Goal: Task Accomplishment & Management: Complete application form

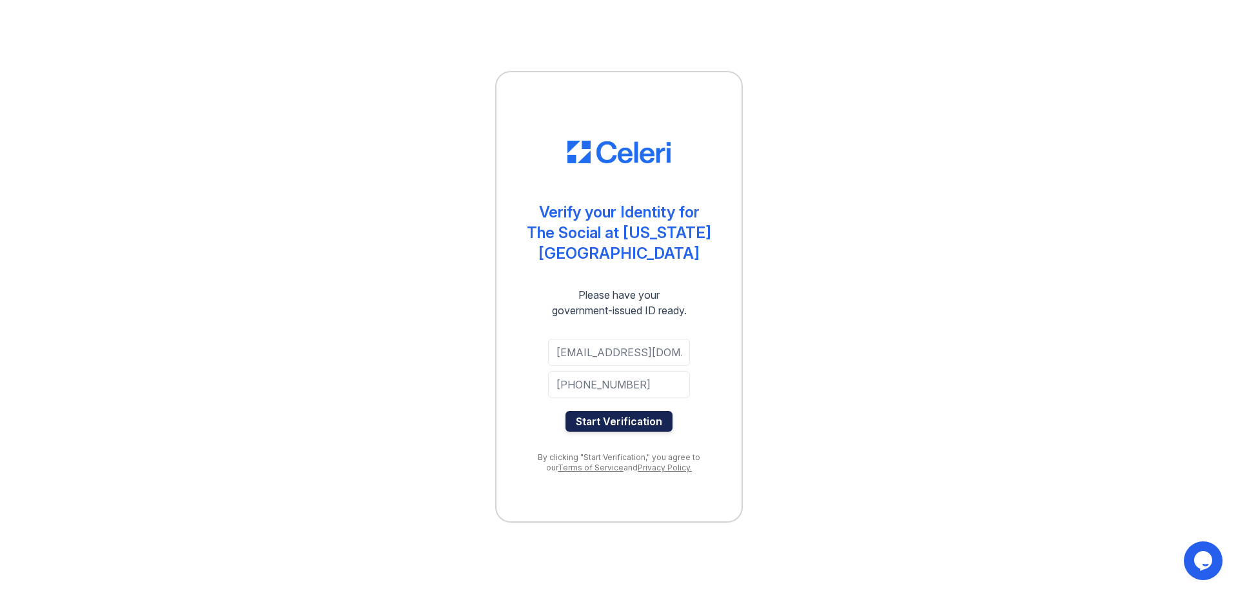
click at [623, 411] on button "Start Verification" at bounding box center [618, 421] width 107 height 21
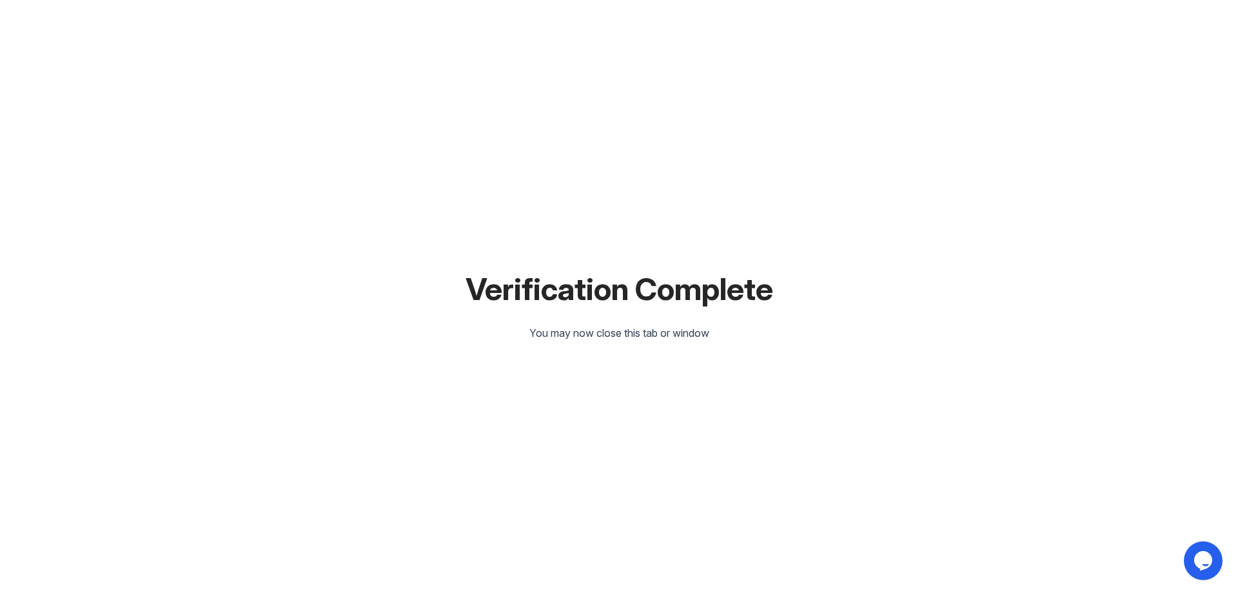
drag, startPoint x: 342, startPoint y: 348, endPoint x: 335, endPoint y: 344, distance: 8.1
click at [338, 346] on div "Verification Complete You may now close this tab or window" at bounding box center [619, 296] width 1197 height 593
